Goal: Task Accomplishment & Management: Manage account settings

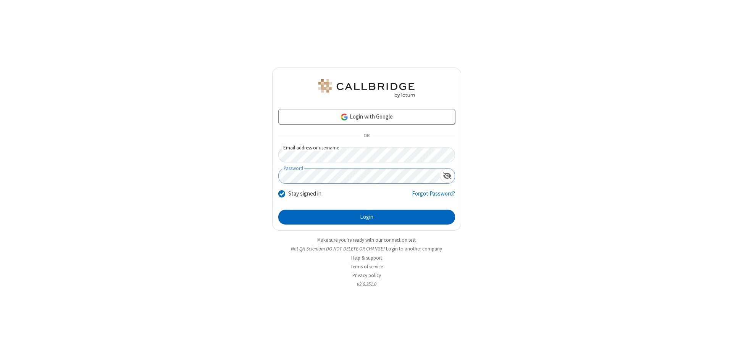
click at [366, 218] on button "Login" at bounding box center [366, 217] width 177 height 15
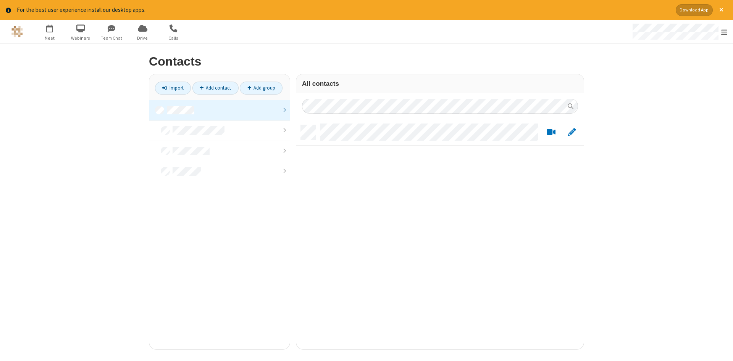
scroll to position [230, 287]
click at [219, 110] on link at bounding box center [219, 110] width 140 height 21
click at [215, 88] on link "Add contact" at bounding box center [215, 88] width 46 height 13
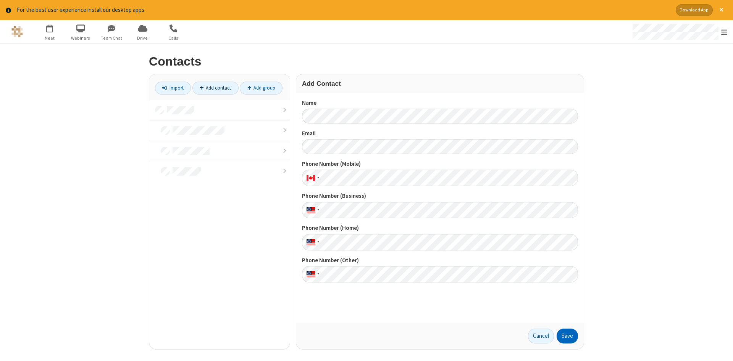
click at [567, 336] on button "Save" at bounding box center [567, 336] width 21 height 15
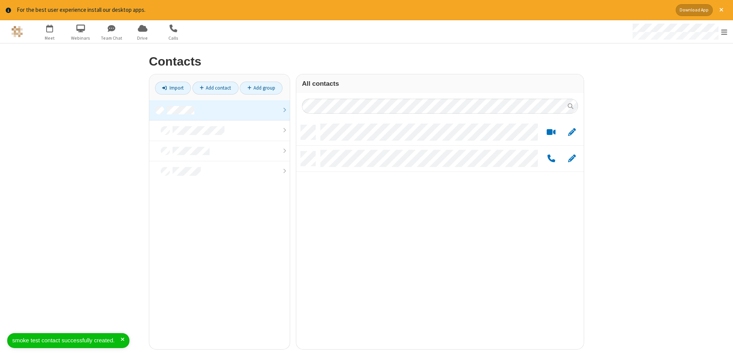
scroll to position [230, 287]
click at [215, 88] on link "Add contact" at bounding box center [215, 88] width 46 height 13
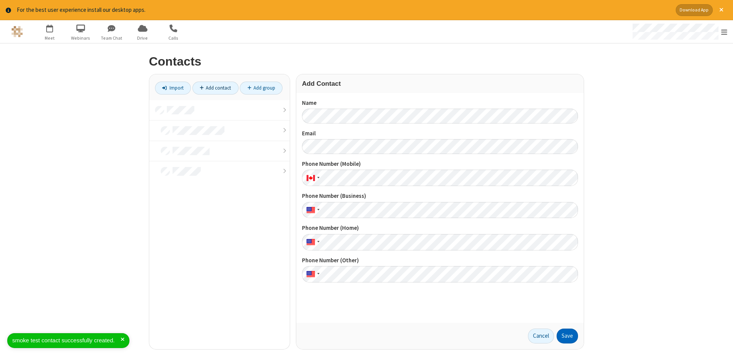
click at [567, 336] on button "Save" at bounding box center [567, 336] width 21 height 15
